Goal: Navigation & Orientation: Find specific page/section

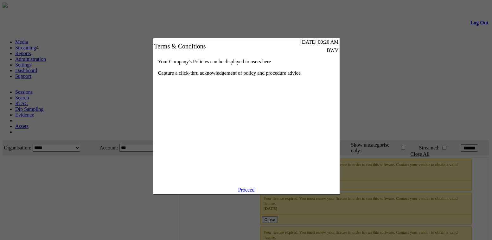
click at [247, 193] on link "Proceed" at bounding box center [246, 189] width 16 height 5
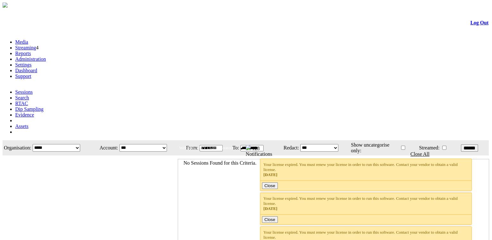
click at [46, 56] on link "Administration" at bounding box center [30, 58] width 31 height 5
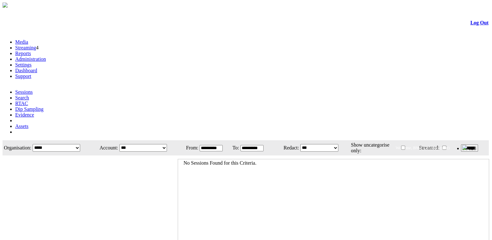
click at [46, 56] on link "Administration" at bounding box center [30, 58] width 31 height 5
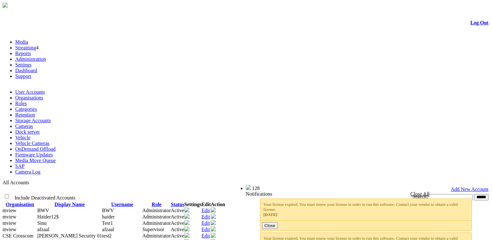
click at [43, 95] on link "Organisations" at bounding box center [29, 97] width 28 height 5
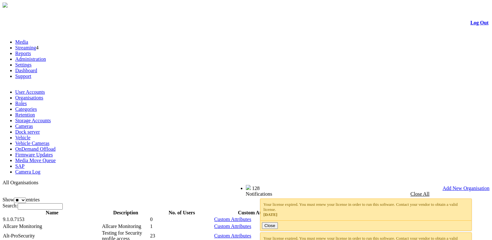
click at [477, 24] on link "Log Out" at bounding box center [480, 22] width 18 height 5
